Goal: Task Accomplishment & Management: Use online tool/utility

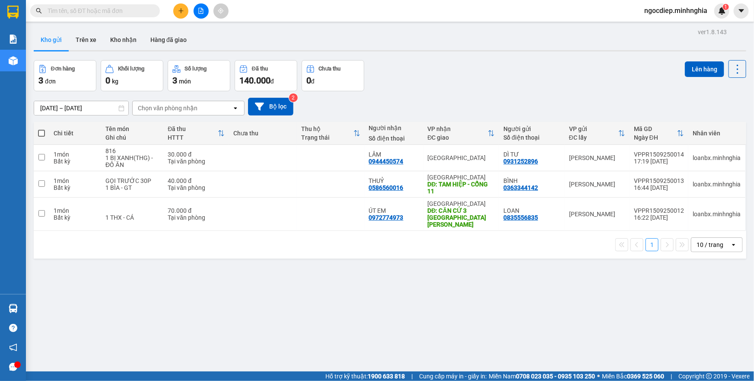
click at [199, 12] on icon "file-add" at bounding box center [201, 11] width 5 height 6
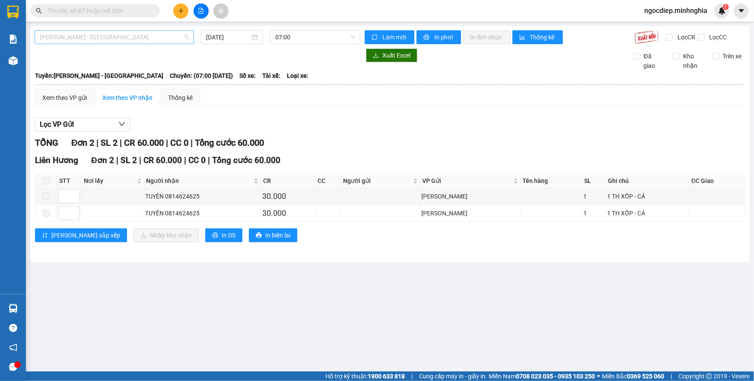
click at [148, 32] on span "[PERSON_NAME] - [GEOGRAPHIC_DATA]" at bounding box center [114, 37] width 149 height 13
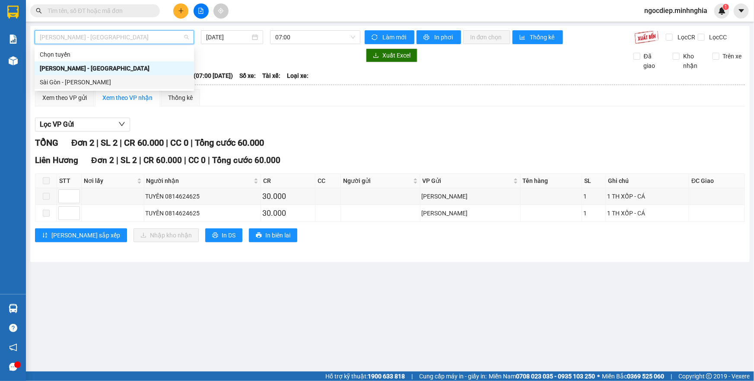
click at [132, 83] on div "Sài Gòn - [PERSON_NAME]" at bounding box center [114, 82] width 149 height 10
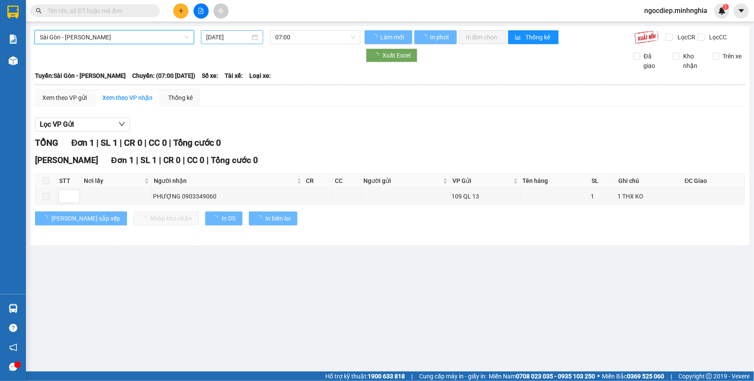
click at [220, 35] on input "[DATE]" at bounding box center [228, 37] width 44 height 10
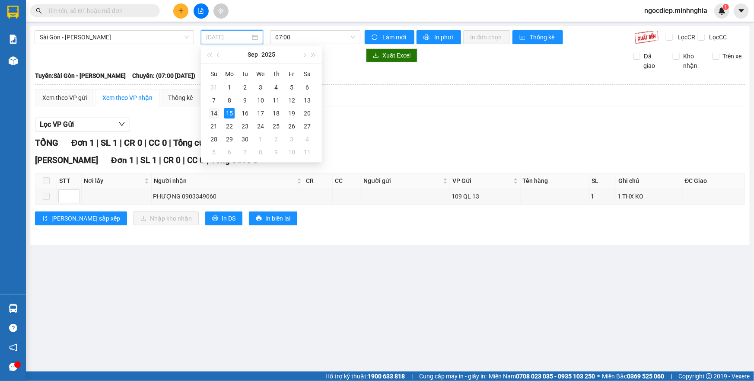
click at [210, 114] on div "14" at bounding box center [214, 113] width 10 height 10
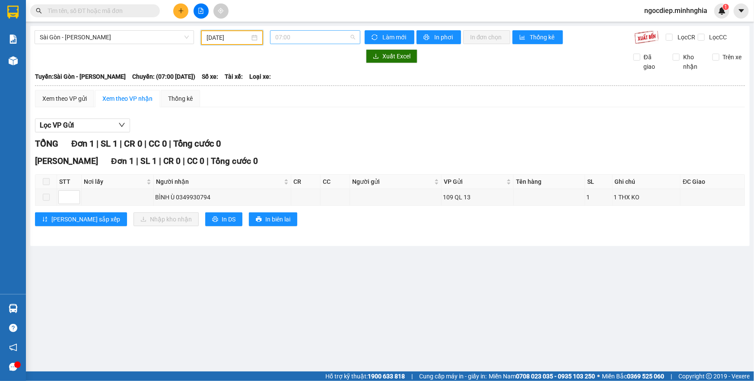
click at [316, 38] on span "07:00" at bounding box center [315, 37] width 80 height 13
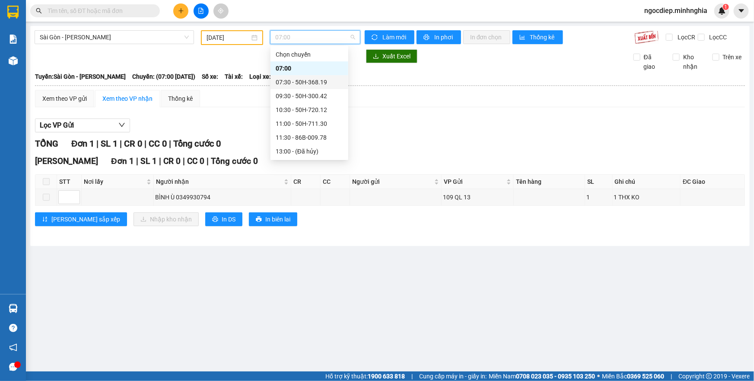
click at [297, 80] on div "07:30 - 50H-368.19" at bounding box center [309, 82] width 67 height 10
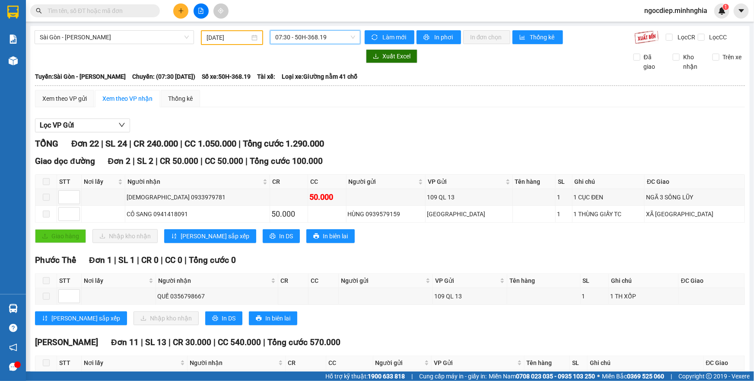
click at [281, 32] on span "07:30 - 50H-368.19" at bounding box center [315, 37] width 80 height 13
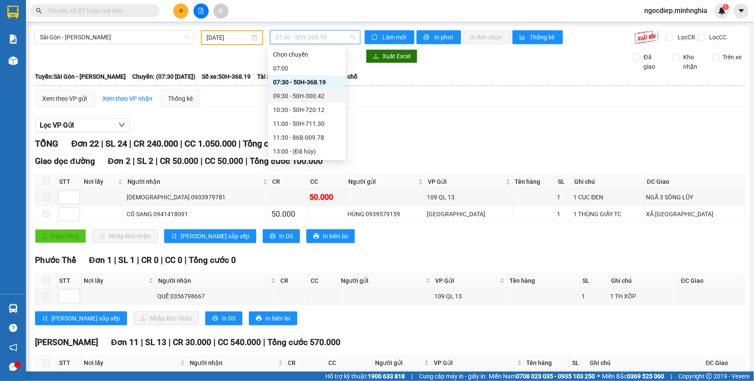
click at [283, 95] on div "09:30 - 50H-300.42" at bounding box center [306, 96] width 67 height 10
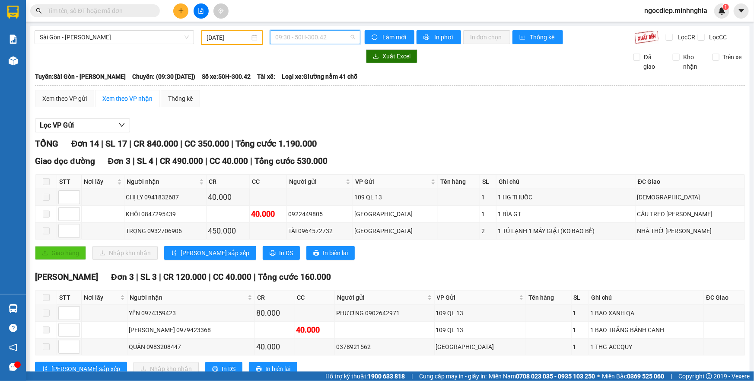
click at [295, 39] on span "09:30 - 50H-300.42" at bounding box center [315, 37] width 80 height 13
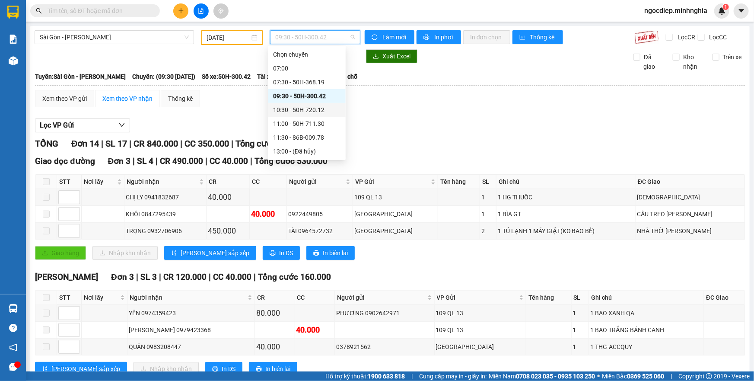
click at [332, 109] on div "10:30 - 50H-720.12" at bounding box center [306, 110] width 67 height 10
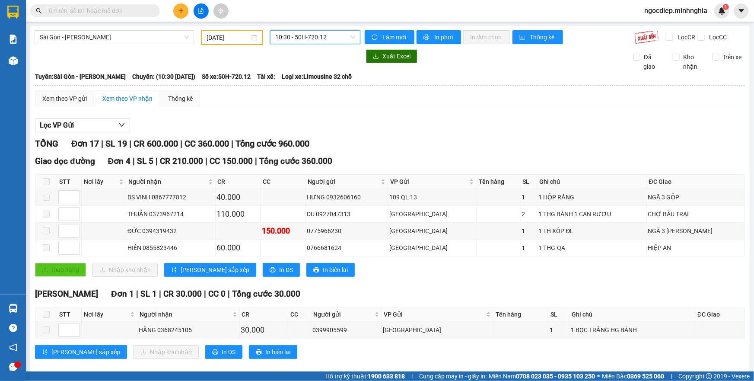
click at [312, 43] on span "10:30 - 50H-720.12" at bounding box center [315, 37] width 80 height 13
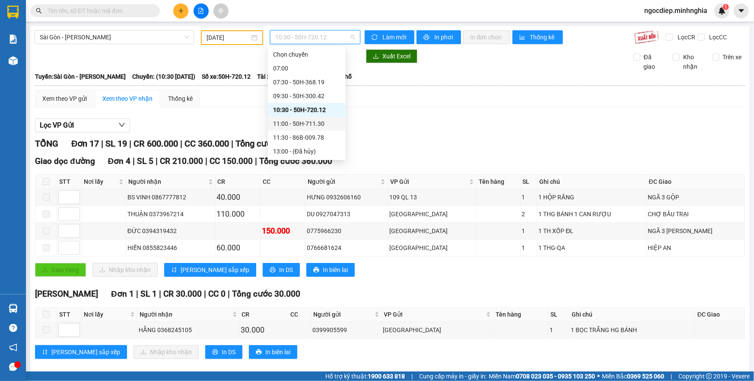
click at [294, 128] on div "11:00 - 50H-711.30" at bounding box center [307, 124] width 78 height 14
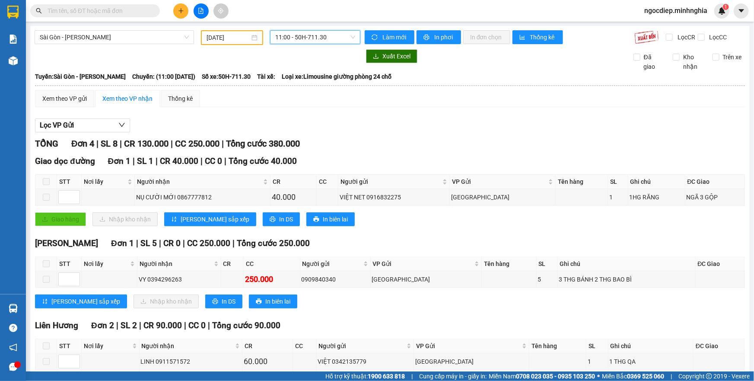
click at [328, 44] on div "11:00 11:00 - 50H-711.30" at bounding box center [315, 37] width 97 height 15
click at [334, 33] on span "11:00 - 50H-711.30" at bounding box center [315, 37] width 80 height 13
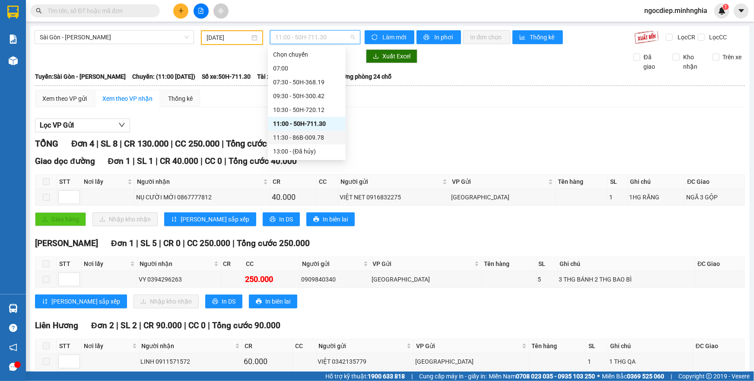
click at [285, 138] on div "11:30 - 86B-009.78" at bounding box center [306, 138] width 67 height 10
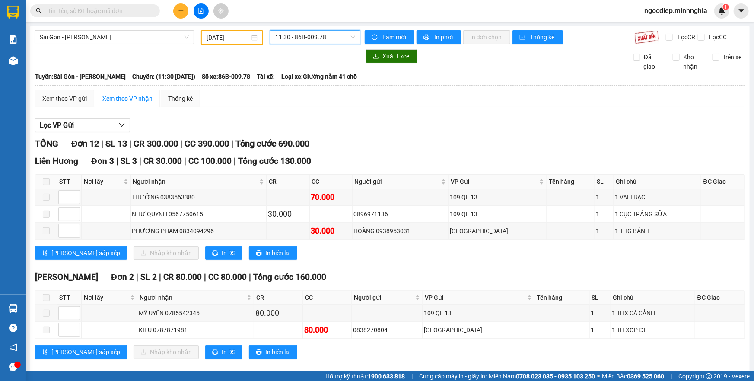
click at [296, 37] on span "11:30 - 86B-009.78" at bounding box center [315, 37] width 80 height 13
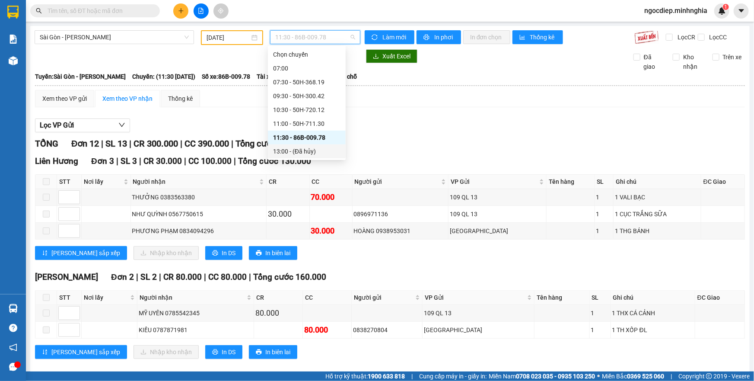
scroll to position [83, 0]
click at [318, 86] on div "14:30 - 86B-009.80" at bounding box center [306, 83] width 67 height 10
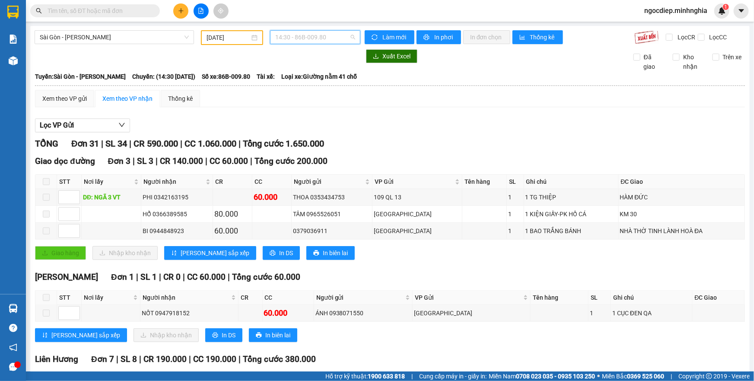
click at [324, 42] on span "14:30 - 86B-009.80" at bounding box center [315, 37] width 80 height 13
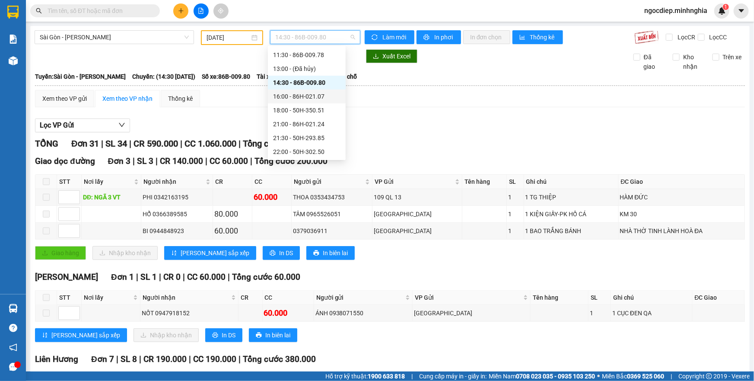
click at [316, 100] on div "16:00 - 86H-021.07" at bounding box center [306, 97] width 67 height 10
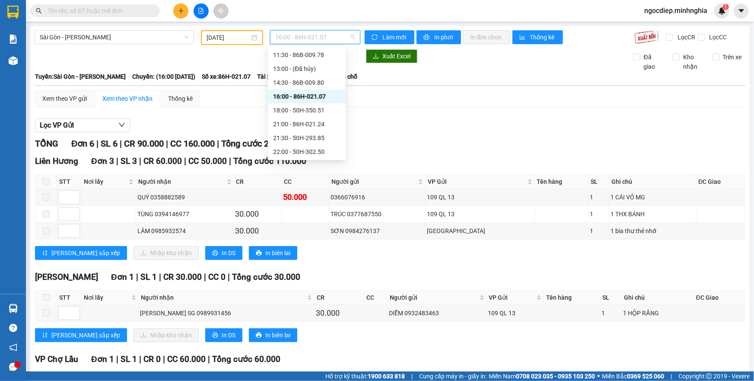
click at [344, 38] on span "16:00 - 86H-021.07" at bounding box center [315, 37] width 80 height 13
click at [318, 115] on div "18:00 - 50H-350.51" at bounding box center [307, 110] width 78 height 14
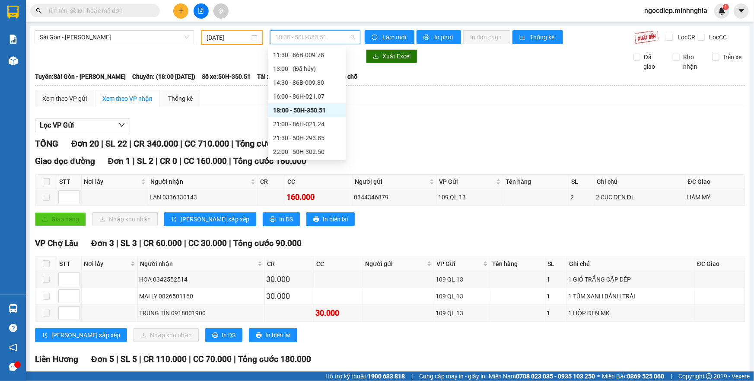
click at [328, 34] on span "18:00 - 50H-350.51" at bounding box center [315, 37] width 80 height 13
click at [328, 125] on div "21:00 - 86H-021.24" at bounding box center [306, 124] width 67 height 10
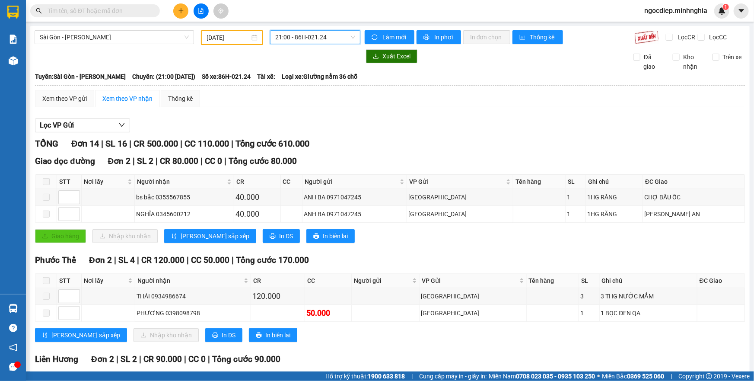
click at [313, 39] on span "21:00 - 86H-021.24" at bounding box center [315, 37] width 80 height 13
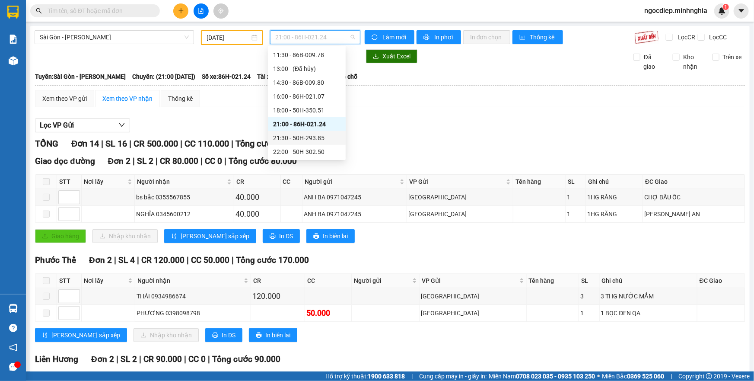
click at [320, 133] on div "21:30 - 50H-293.85" at bounding box center [306, 138] width 67 height 10
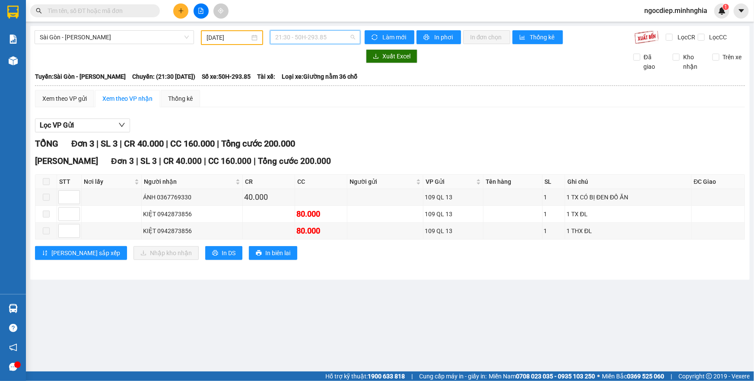
click at [327, 43] on span "21:30 - 50H-293.85" at bounding box center [315, 37] width 80 height 13
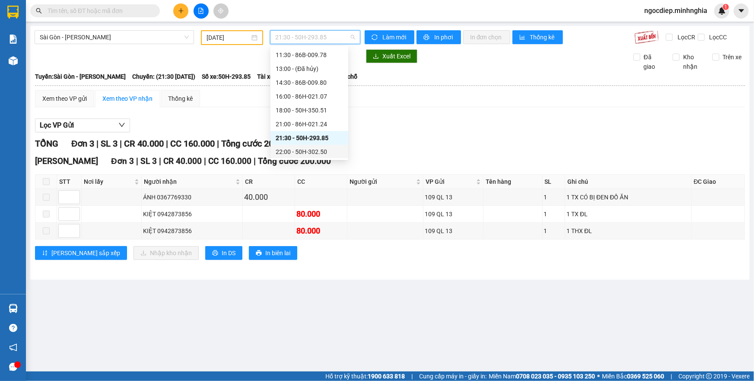
drag, startPoint x: 303, startPoint y: 150, endPoint x: 299, endPoint y: 149, distance: 4.5
click at [303, 151] on div "22:00 - 50H-302.50" at bounding box center [309, 152] width 67 height 10
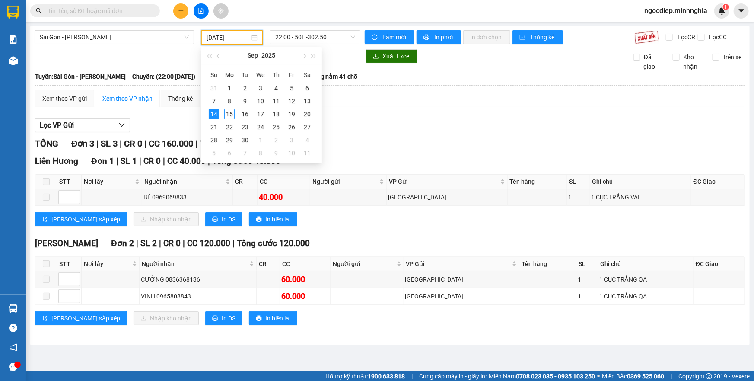
click at [248, 36] on input "[DATE]" at bounding box center [228, 38] width 43 height 10
click at [307, 103] on div "13" at bounding box center [307, 101] width 10 height 10
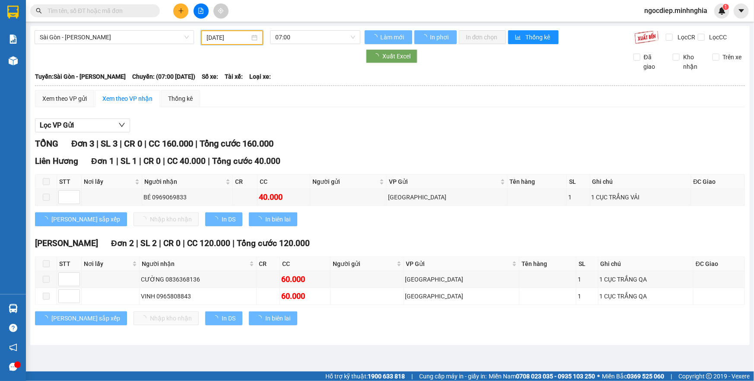
type input "[DATE]"
click at [332, 39] on span "07:00" at bounding box center [315, 37] width 80 height 13
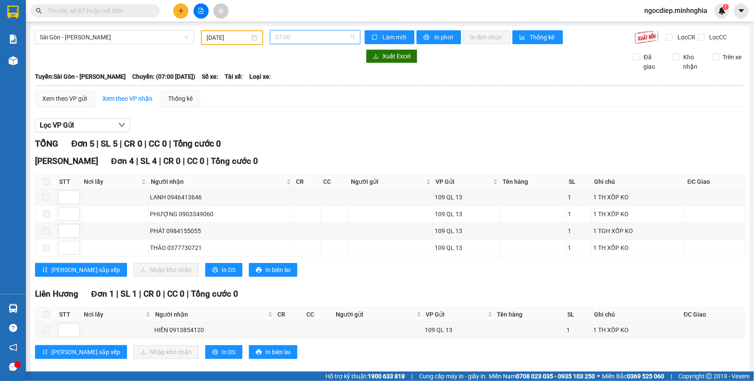
scroll to position [13, 0]
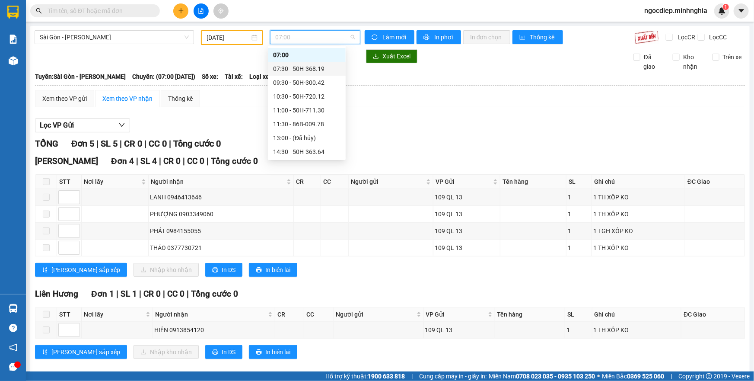
click at [321, 64] on div "07:30 - 50H-368.19" at bounding box center [306, 69] width 67 height 10
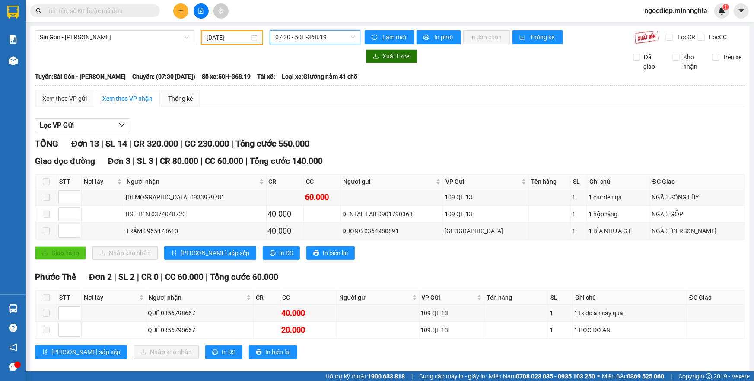
click at [321, 37] on span "07:30 - 50H-368.19" at bounding box center [315, 37] width 80 height 13
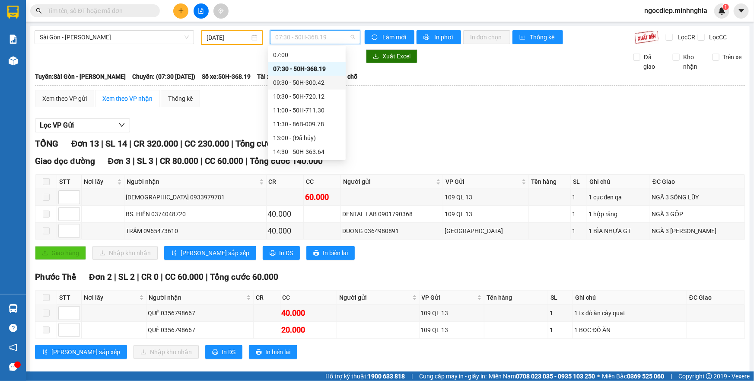
click at [318, 80] on div "09:30 - 50H-300.42" at bounding box center [306, 83] width 67 height 10
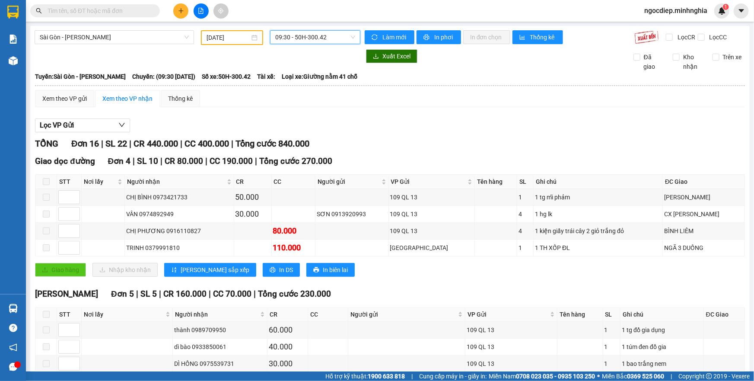
click at [317, 35] on span "09:30 - 50H-300.42" at bounding box center [315, 37] width 80 height 13
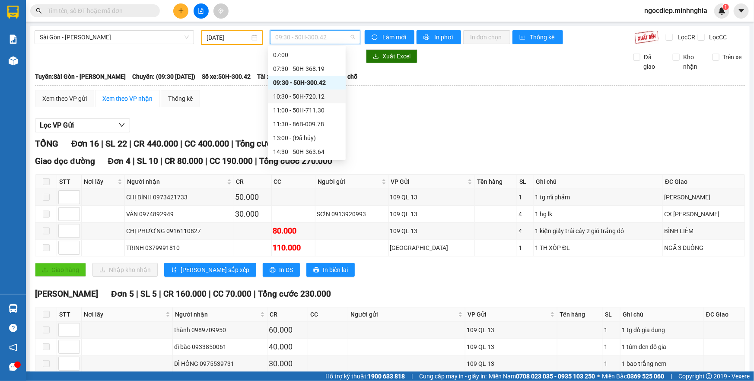
click at [317, 93] on div "10:30 - 50H-720.12" at bounding box center [306, 97] width 67 height 10
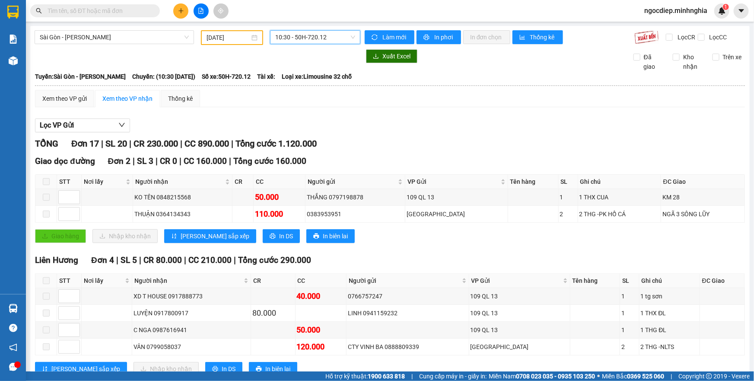
click at [353, 43] on div "10:30 - 50H-720.12" at bounding box center [315, 37] width 90 height 14
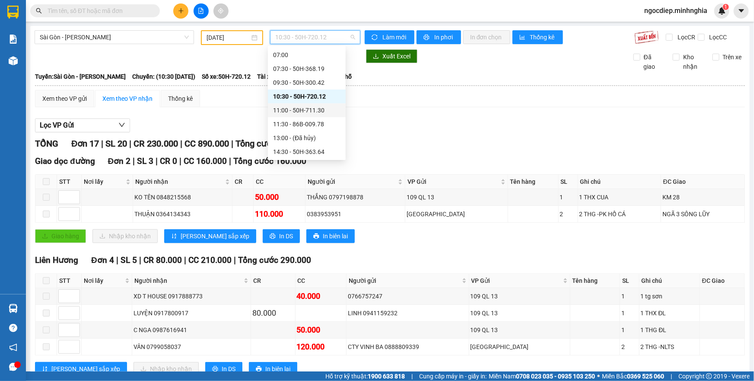
click at [301, 107] on div "11:00 - 50H-711.30" at bounding box center [306, 110] width 67 height 10
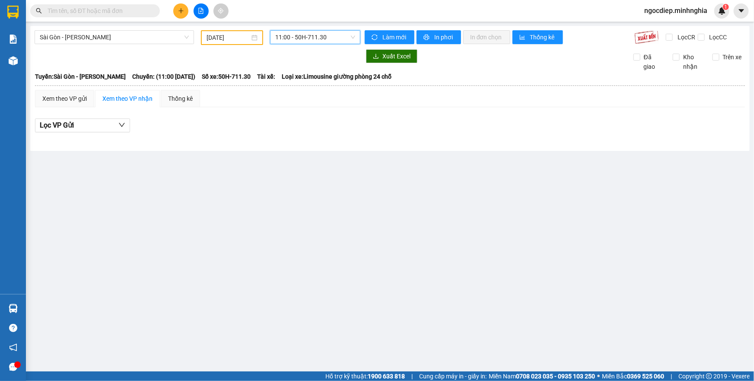
drag, startPoint x: 315, startPoint y: 47, endPoint x: 323, endPoint y: 36, distance: 13.8
click at [316, 45] on div "[GEOGRAPHIC_DATA] - [PERSON_NAME] Rí [DATE] 11:00 11:00 - 50H-711.30 [PERSON_NA…" at bounding box center [390, 88] width 720 height 125
click at [323, 36] on span "11:00 - 50H-711.30" at bounding box center [315, 37] width 80 height 13
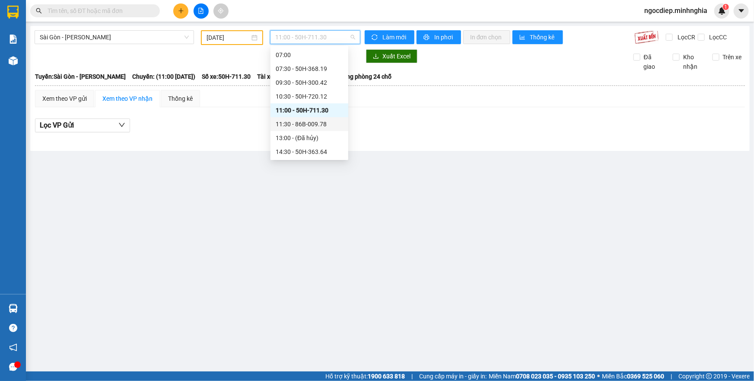
click at [308, 121] on div "11:30 - 86B-009.78" at bounding box center [309, 124] width 67 height 10
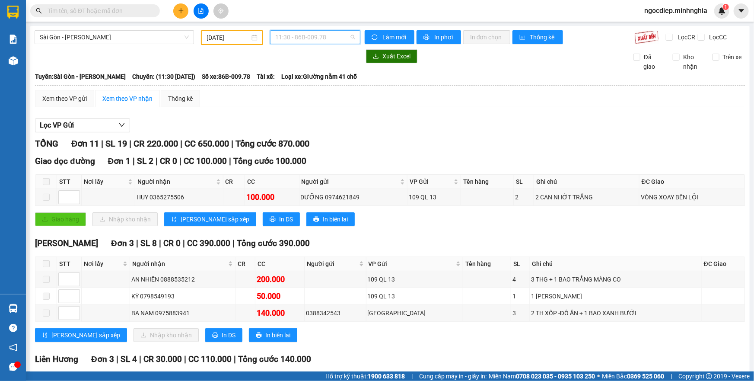
click at [328, 37] on span "11:30 - 86B-009.78" at bounding box center [315, 37] width 80 height 13
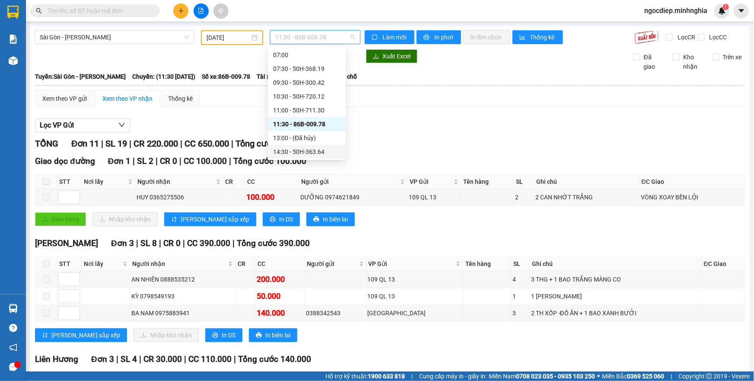
click at [311, 152] on div "14:30 - 50H-363.64" at bounding box center [306, 152] width 67 height 10
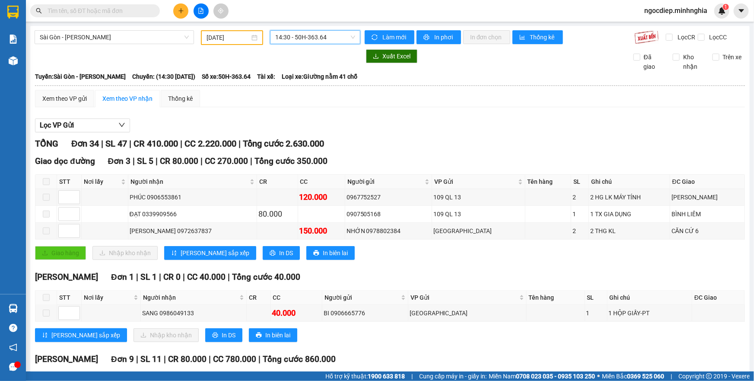
click at [305, 39] on span "14:30 - 50H-363.64" at bounding box center [315, 37] width 80 height 13
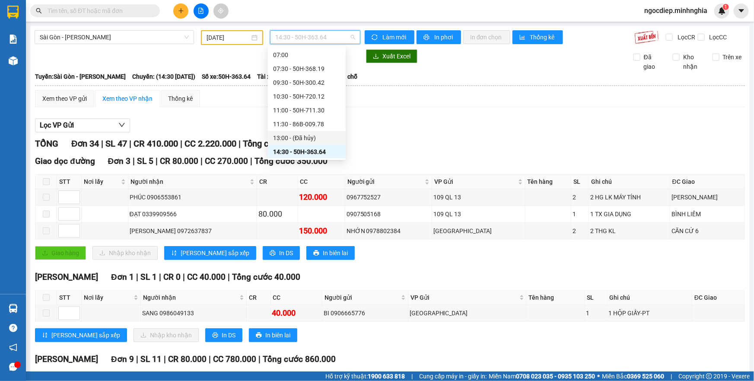
scroll to position [83, 0]
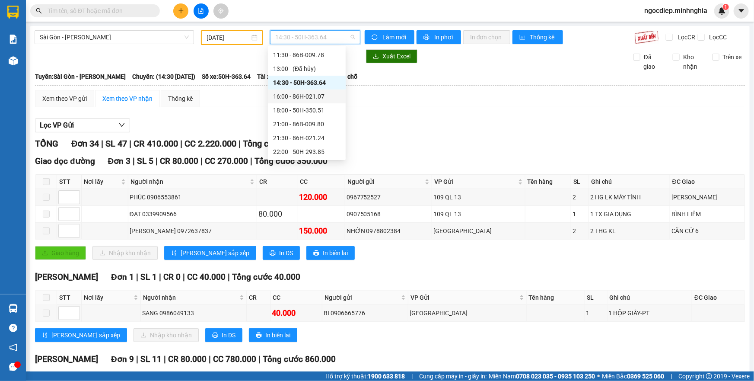
click at [320, 96] on div "16:00 - 86H-021.07" at bounding box center [306, 97] width 67 height 10
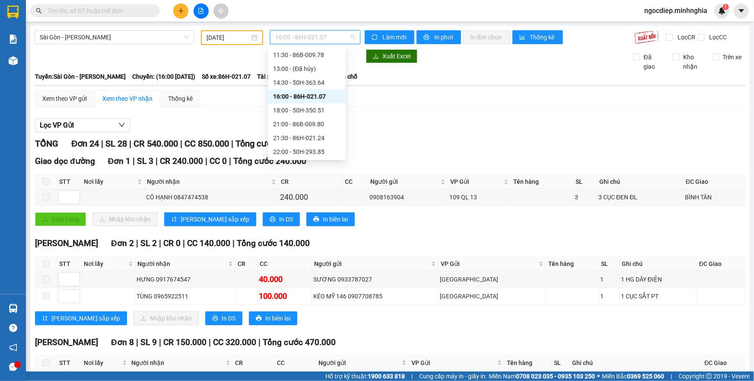
click at [331, 35] on span "16:00 - 86H-021.07" at bounding box center [315, 37] width 80 height 13
click at [311, 106] on div "18:00 - 50H-350.51" at bounding box center [306, 110] width 67 height 10
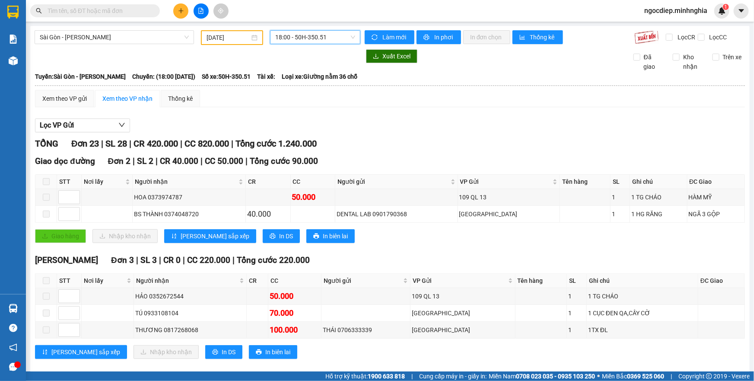
click at [293, 38] on span "18:00 - 50H-350.51" at bounding box center [315, 37] width 80 height 13
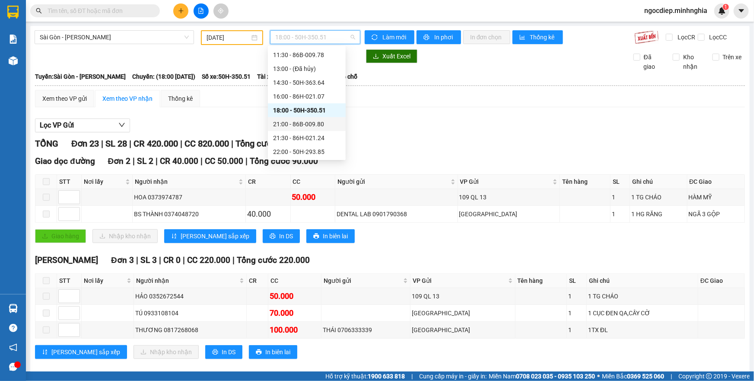
click at [322, 126] on div "21:00 - 86B-009.80" at bounding box center [306, 124] width 67 height 10
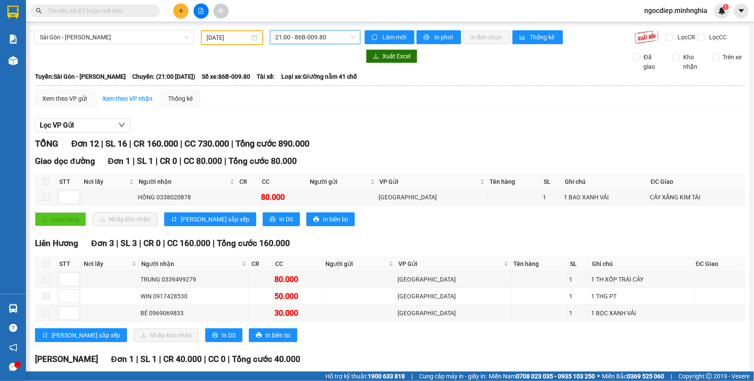
click at [310, 40] on span "21:00 - 86B-009.80" at bounding box center [315, 37] width 80 height 13
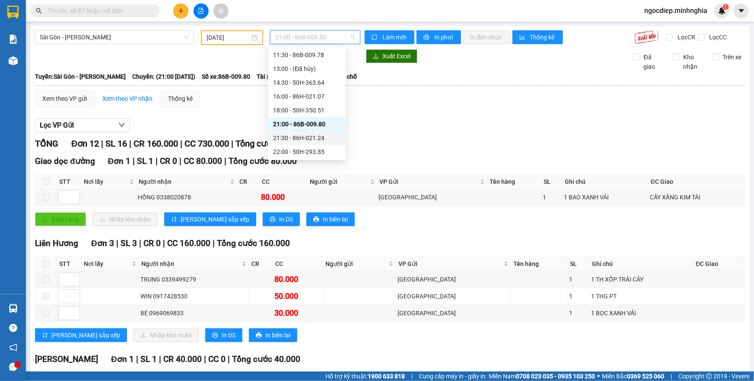
click at [324, 138] on div "21:30 - 86H-021.24" at bounding box center [306, 138] width 67 height 10
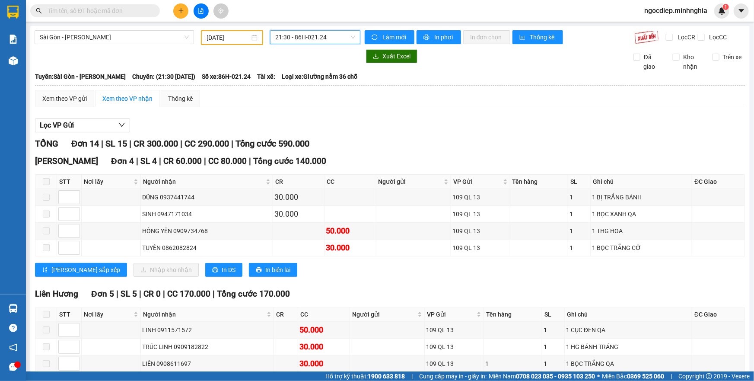
click at [338, 46] on div "[GEOGRAPHIC_DATA] - [PERSON_NAME] Rí [DATE] 21:30 21:30 - 86H-021.24 [PERSON_NA…" at bounding box center [390, 343] width 720 height 635
click at [337, 36] on span "21:30 - 86H-021.24" at bounding box center [315, 37] width 80 height 13
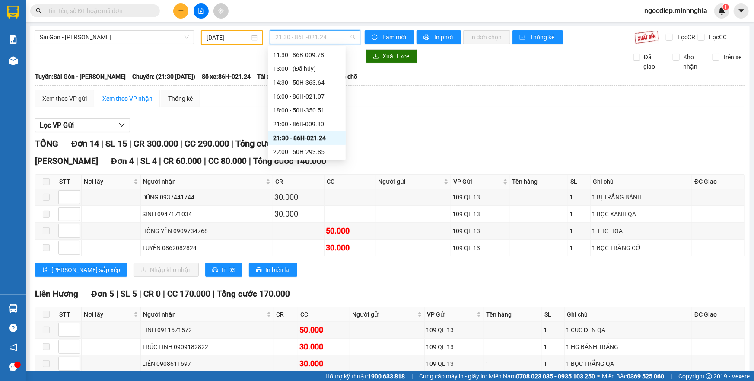
click at [321, 143] on div "21:30 - 86H-021.24" at bounding box center [307, 138] width 78 height 14
click at [342, 39] on span "21:30 - 86H-021.24" at bounding box center [315, 37] width 80 height 13
click at [300, 147] on div "22:00 - 50H-293.85" at bounding box center [306, 152] width 67 height 10
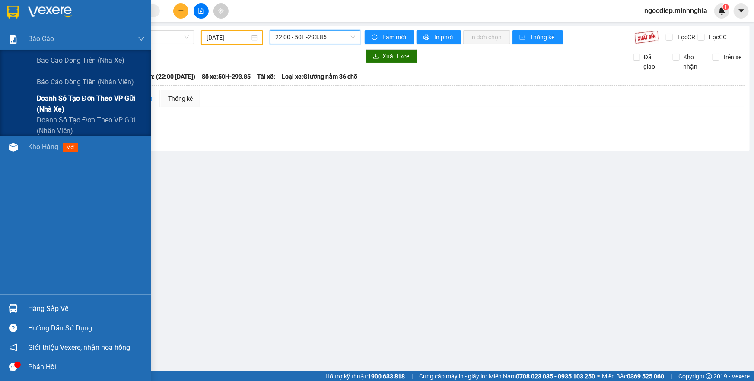
click at [77, 111] on span "Doanh số tạo đơn theo VP gửi (nhà xe)" at bounding box center [91, 104] width 108 height 22
